Goal: Information Seeking & Learning: Learn about a topic

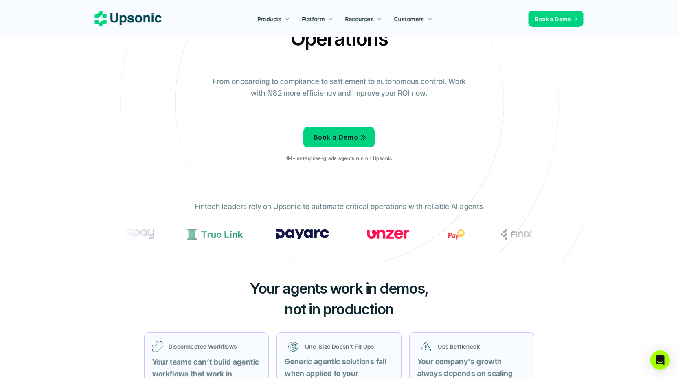
drag, startPoint x: 222, startPoint y: 230, endPoint x: 201, endPoint y: 221, distance: 22.8
click at [222, 230] on div at bounding box center [410, 233] width 526 height 11
click at [245, 222] on div at bounding box center [338, 236] width 435 height 28
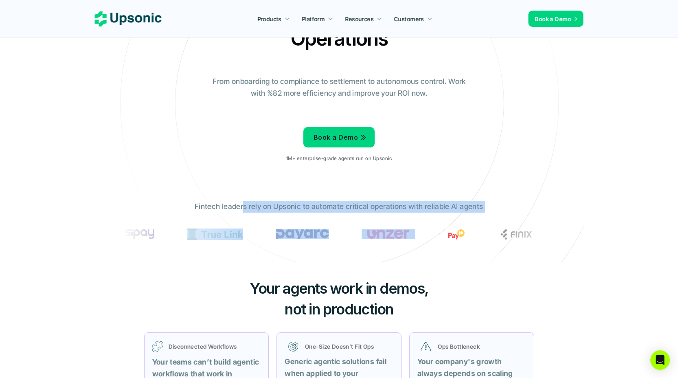
drag, startPoint x: 243, startPoint y: 205, endPoint x: 381, endPoint y: 247, distance: 143.8
click at [381, 247] on div "Fintech leaders rely on Upsonic to automate critical operations with reliable A…" at bounding box center [339, 225] width 448 height 61
copy div "s rely on Upsonic to automate critical operations with reliable AI agents"
click at [278, 221] on div "Fintech leaders rely on Upsonic to automate critical operations with reliable A…" at bounding box center [339, 225] width 448 height 61
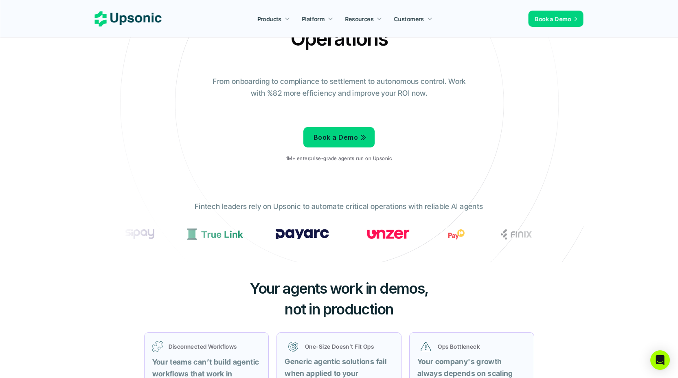
click at [211, 222] on div at bounding box center [338, 236] width 435 height 28
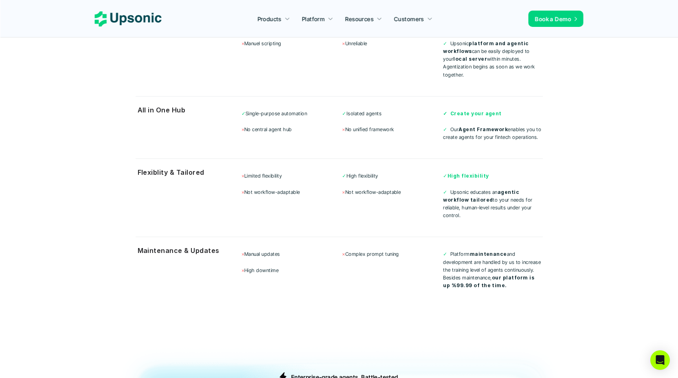
scroll to position [2231, 0]
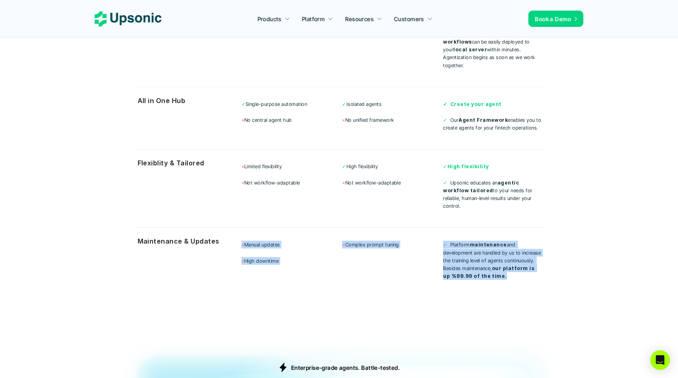
drag, startPoint x: 237, startPoint y: 216, endPoint x: 542, endPoint y: 266, distance: 309.4
click at [542, 266] on section "Start with Why Choose Upsonic? Traditional RPA LLM Agents Upsonic Setup & Deplo…" at bounding box center [339, 108] width 488 height 427
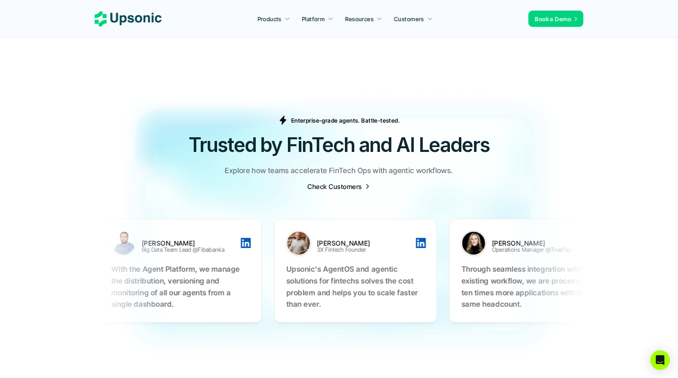
scroll to position [2575, 0]
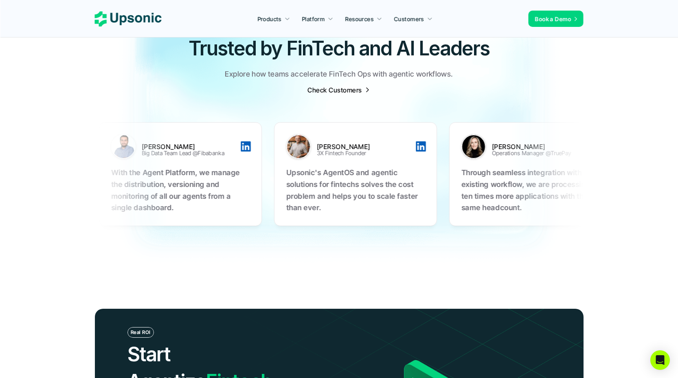
click at [390, 118] on div at bounding box center [390, 118] width 0 height 0
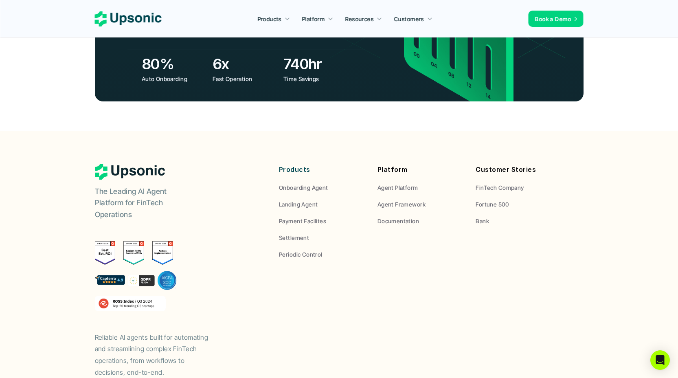
scroll to position [3016, 0]
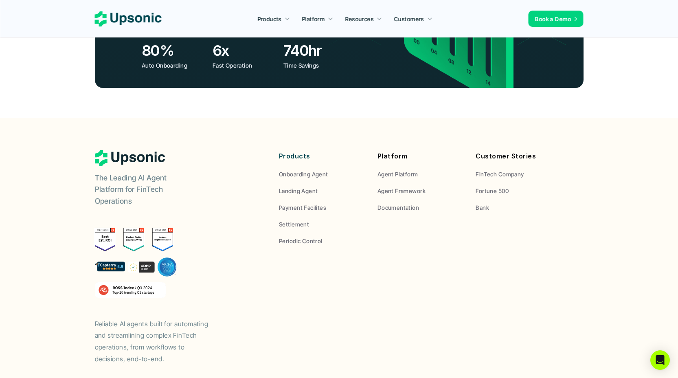
click at [383, 247] on div "The Leading AI Agent Platform for FinTech Operations Reliable AI agents built f…" at bounding box center [339, 257] width 488 height 214
